Goal: Transaction & Acquisition: Obtain resource

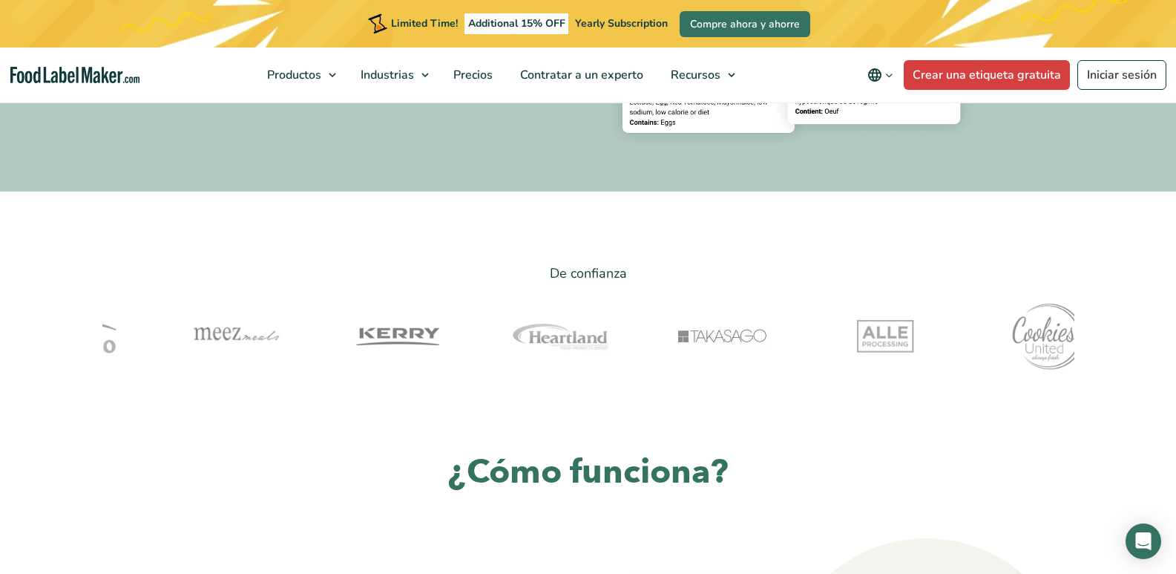
scroll to position [445, 0]
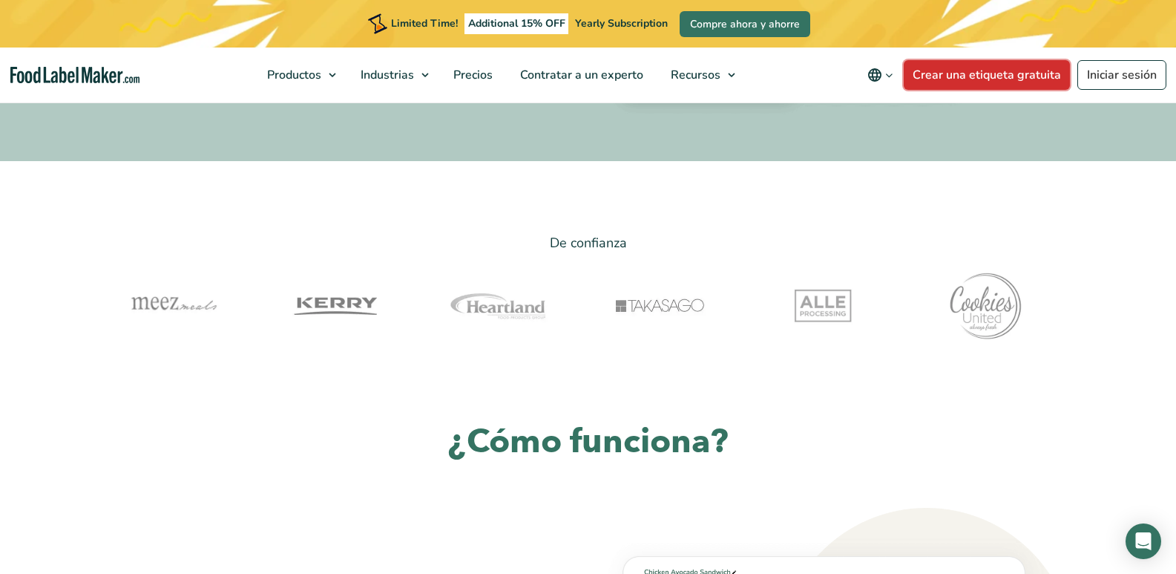
click at [966, 79] on link "Crear una etiqueta gratuita" at bounding box center [987, 75] width 166 height 30
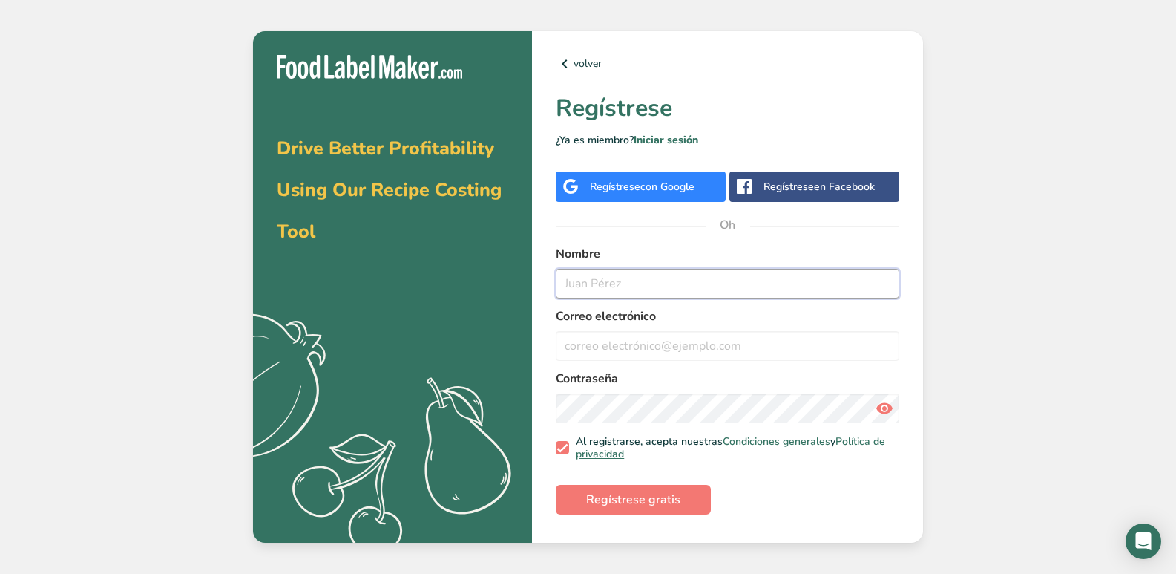
click at [681, 285] on input "text" at bounding box center [728, 284] width 344 height 30
type input "Sara"
click at [676, 338] on input "email" at bounding box center [728, 346] width 344 height 30
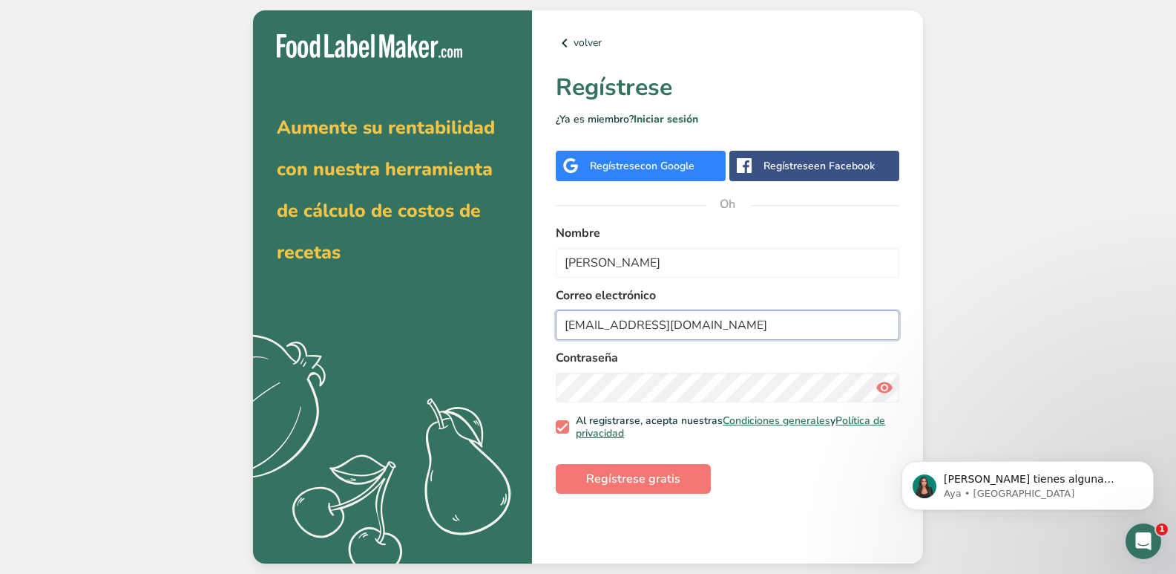
type input "esponjas498@gmail.com"
click at [889, 382] on icon at bounding box center [885, 387] width 18 height 27
click at [876, 387] on icon at bounding box center [885, 387] width 18 height 27
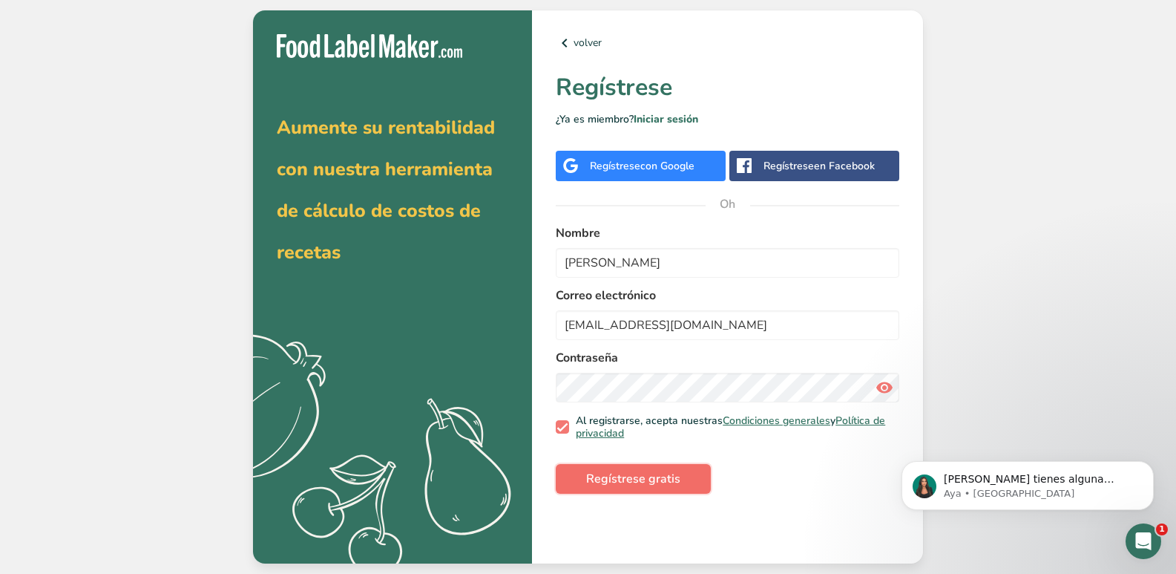
click at [626, 468] on button "Regístrese gratis" at bounding box center [633, 479] width 155 height 30
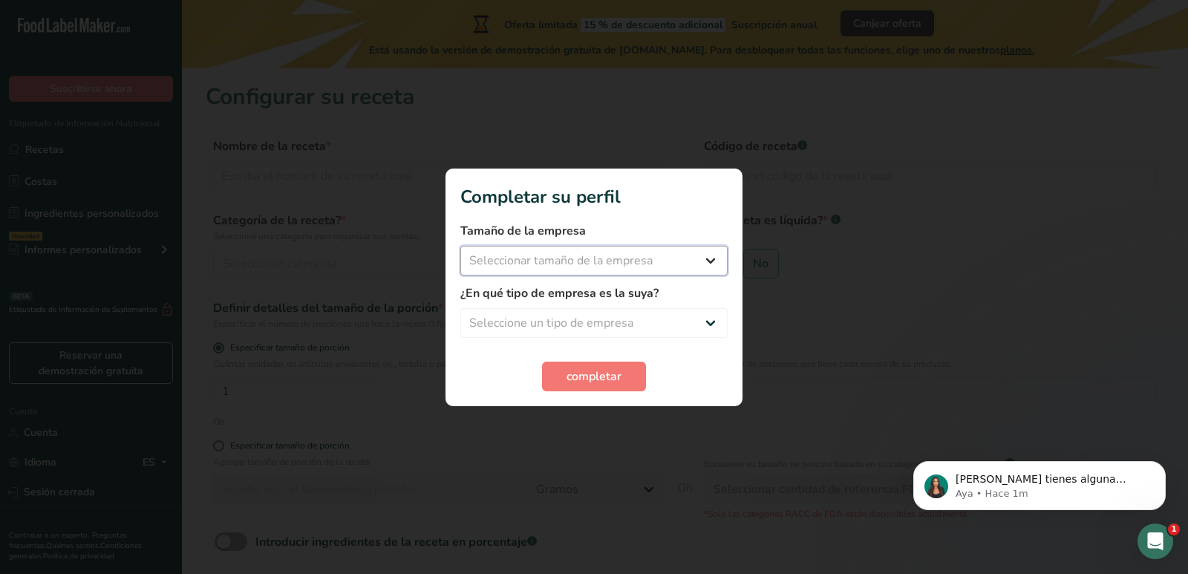
click at [697, 266] on select "Seleccionar tamaño de la empresa Menos de 10 empleados De 10 a 50 empleados De …" at bounding box center [593, 261] width 267 height 30
select select "1"
click at [460, 246] on select "Seleccionar tamaño de la empresa Menos de 10 empleados De 10 a 50 empleados De …" at bounding box center [593, 261] width 267 height 30
click at [609, 327] on select "Seleccione un tipo de empresa Fabricante de alimentos envasados Restaurante y c…" at bounding box center [593, 323] width 267 height 30
select select "3"
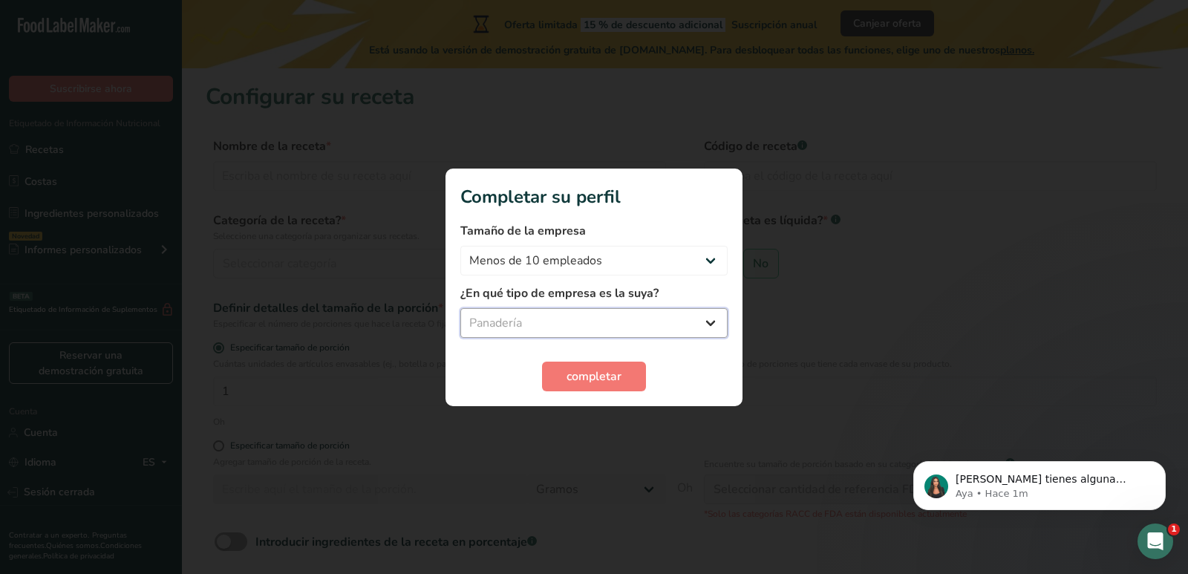
click at [460, 308] on select "Seleccione un tipo de empresa Fabricante de alimentos envasados Restaurante y c…" at bounding box center [593, 323] width 267 height 30
click at [583, 374] on font "completar" at bounding box center [593, 376] width 55 height 16
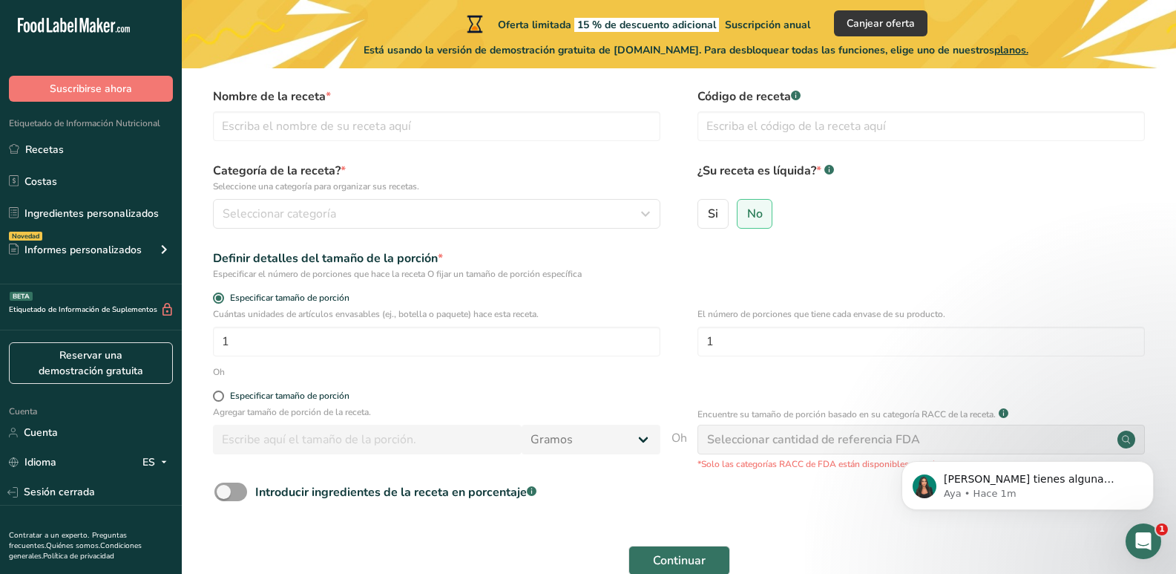
scroll to position [131, 0]
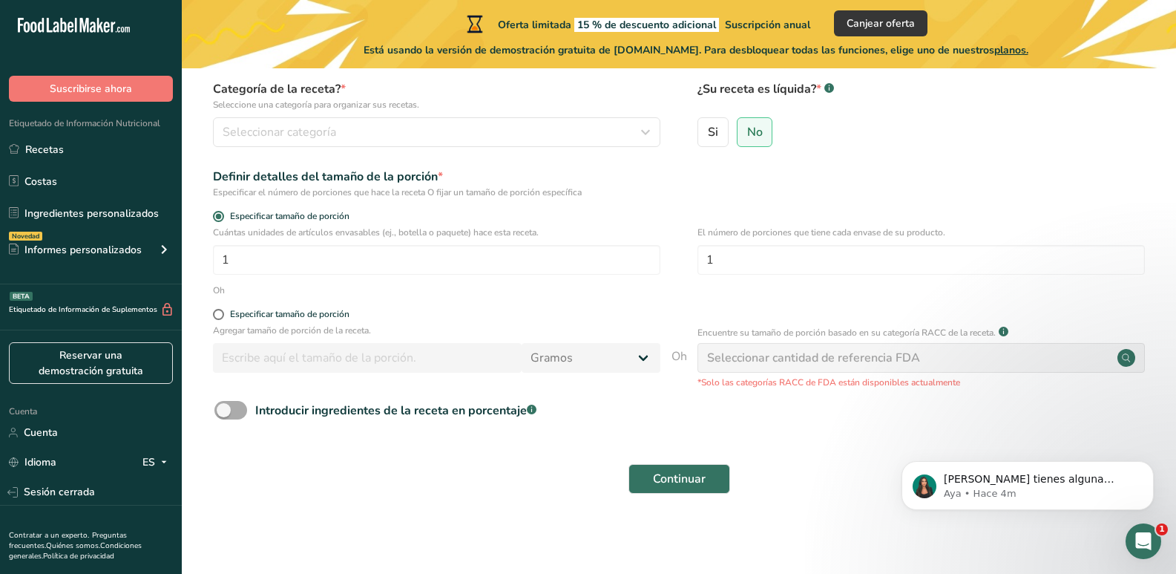
click at [243, 405] on span at bounding box center [231, 410] width 33 height 19
click at [224, 405] on input "Introducir ingredientes de la receta en porcentaje .a-a{fill:#347362;}.b-a{fill…" at bounding box center [220, 410] width 10 height 10
checkbox input "true"
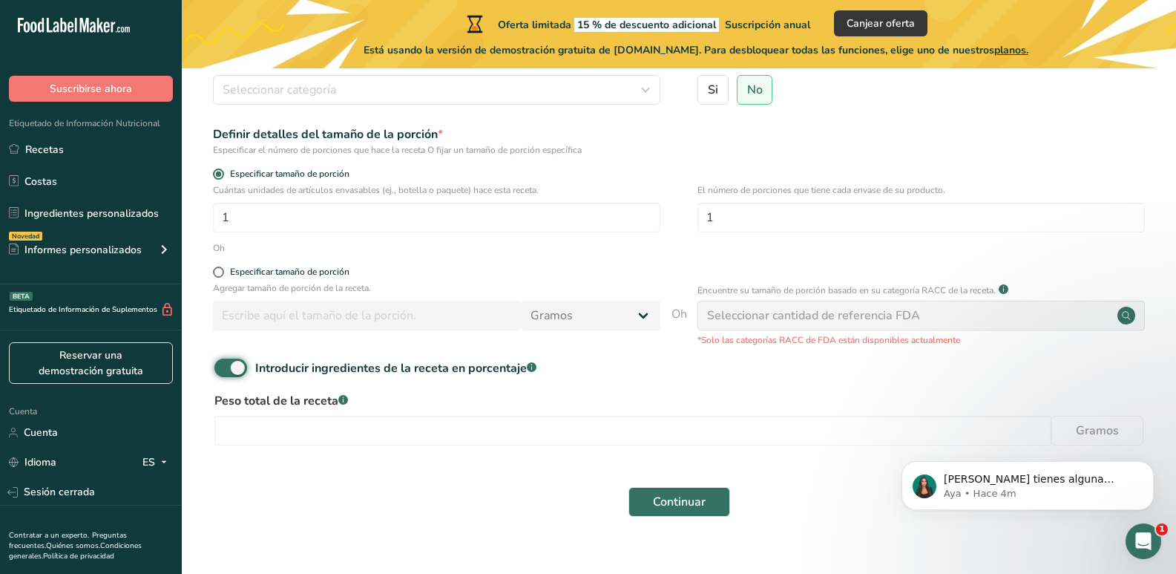
scroll to position [197, 0]
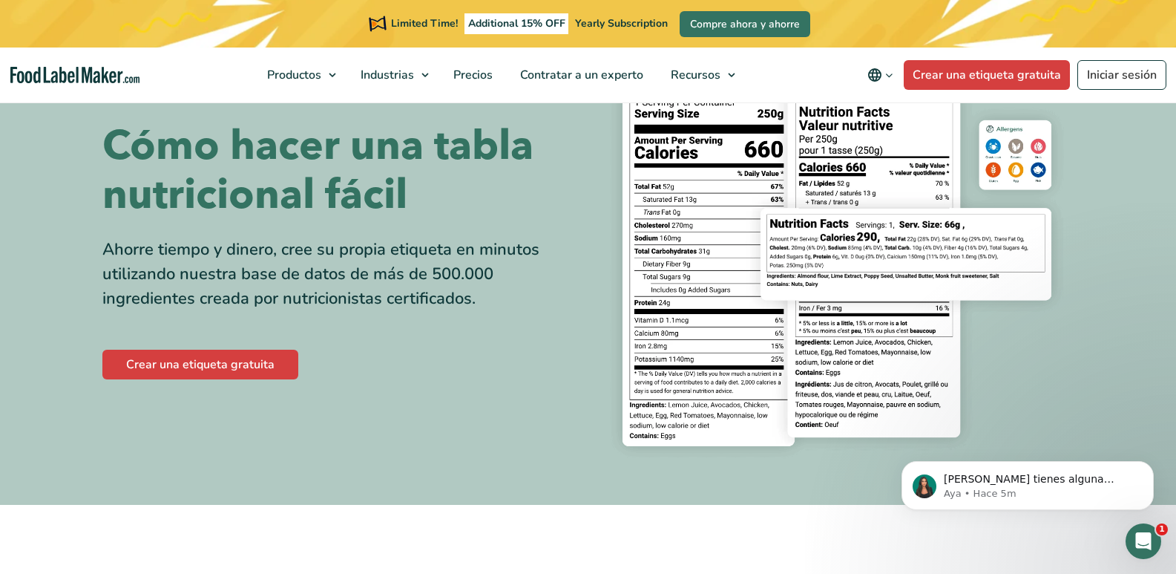
scroll to position [74, 0]
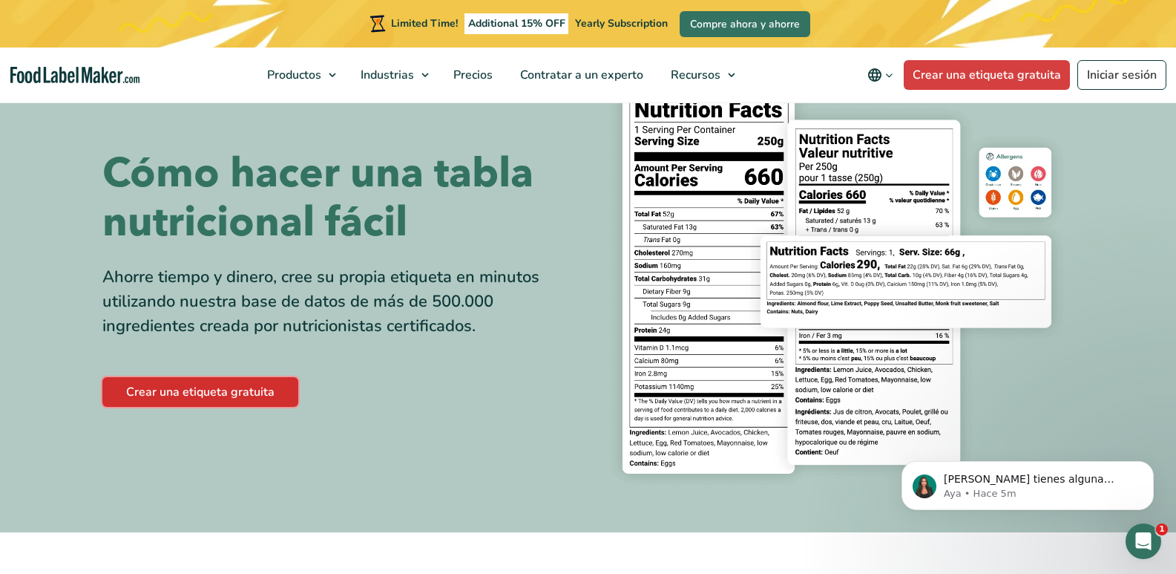
click at [281, 390] on link "Crear una etiqueta gratuita" at bounding box center [200, 392] width 196 height 30
